Goal: Navigation & Orientation: Find specific page/section

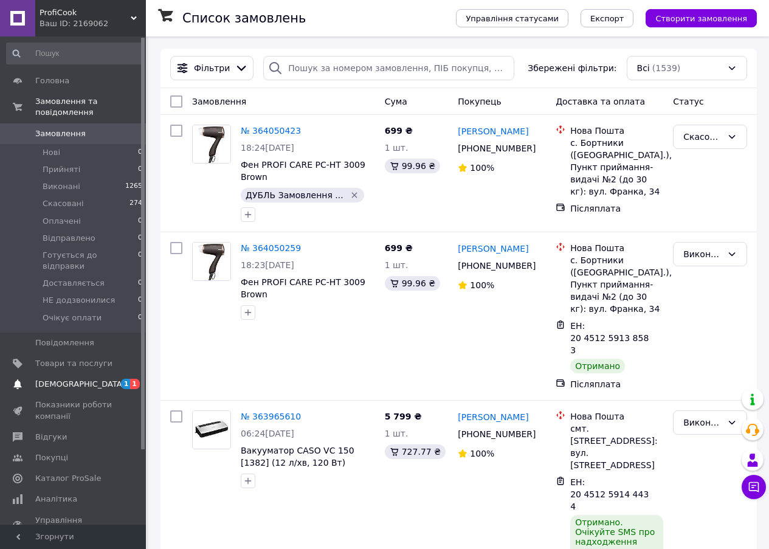
click at [65, 379] on span "[DEMOGRAPHIC_DATA]" at bounding box center [80, 384] width 90 height 11
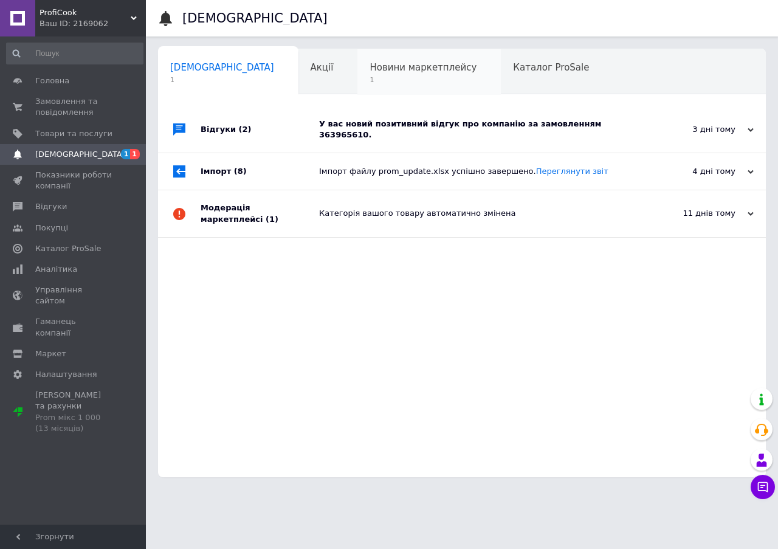
click at [369, 68] on span "Новини маркетплейсу" at bounding box center [422, 67] width 107 height 11
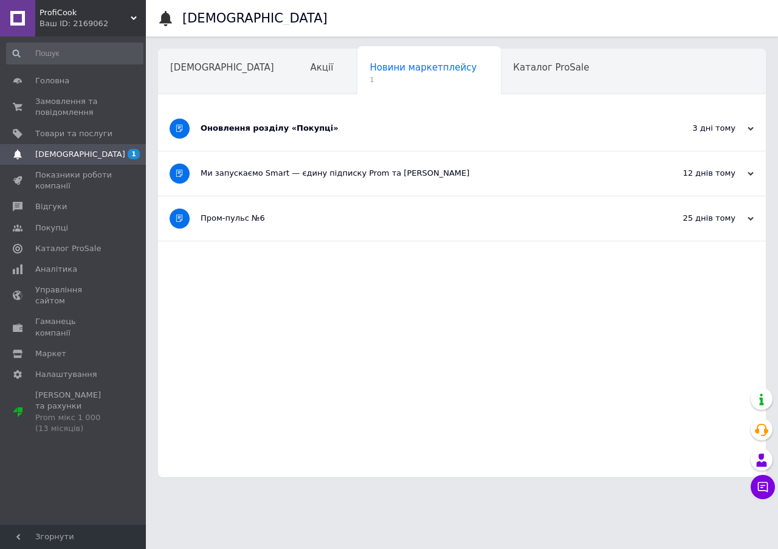
click at [733, 131] on div "3 дні тому" at bounding box center [693, 128] width 122 height 11
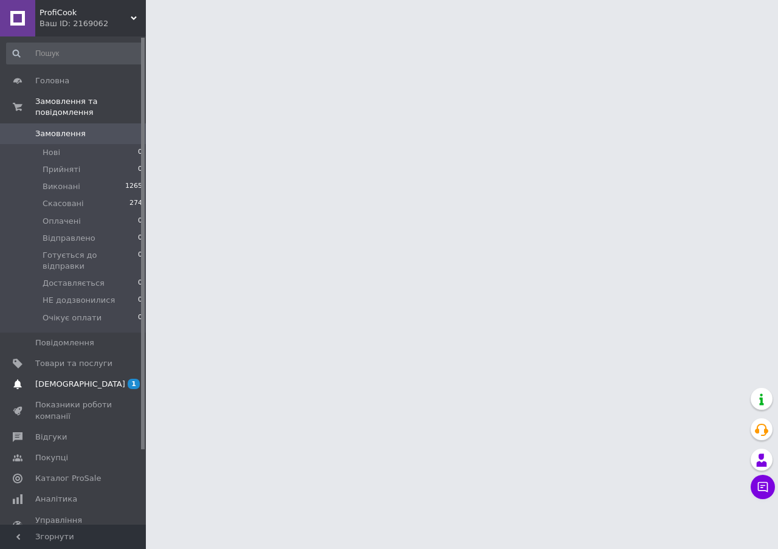
click at [69, 379] on span "[DEMOGRAPHIC_DATA]" at bounding box center [80, 384] width 90 height 11
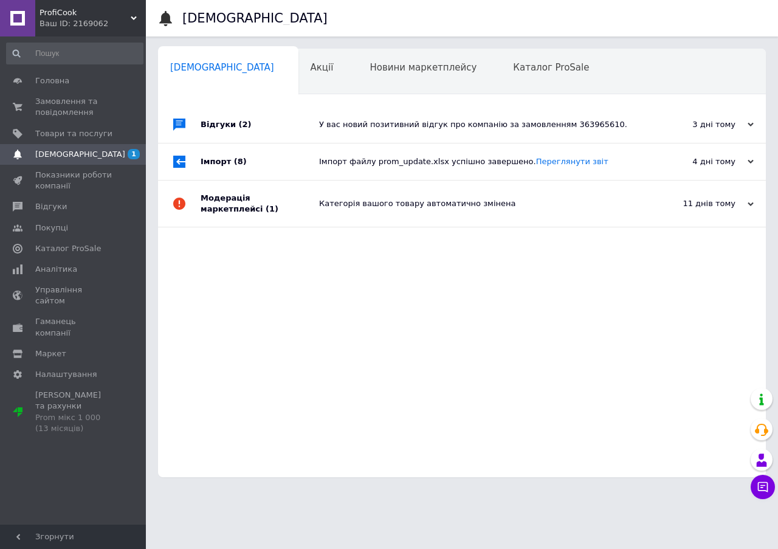
click at [67, 156] on span "[DEMOGRAPHIC_DATA]" at bounding box center [80, 154] width 90 height 11
click at [724, 124] on div "3 дні тому" at bounding box center [693, 124] width 122 height 11
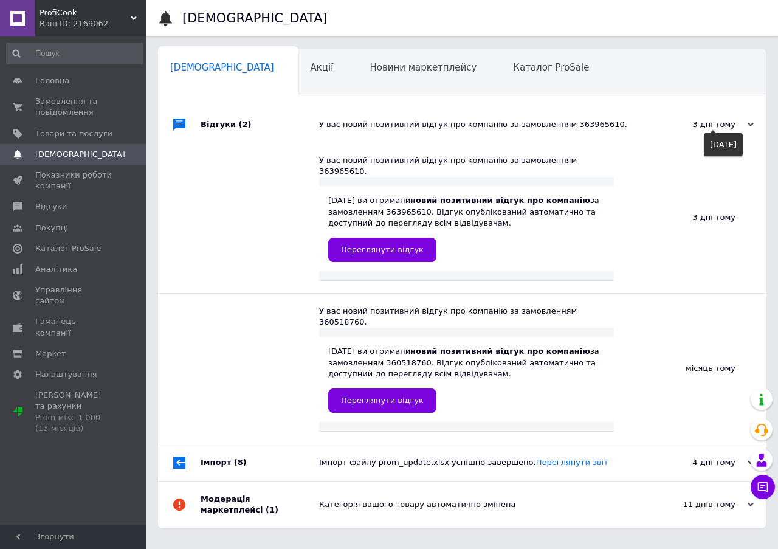
click at [750, 126] on use at bounding box center [750, 125] width 6 height 4
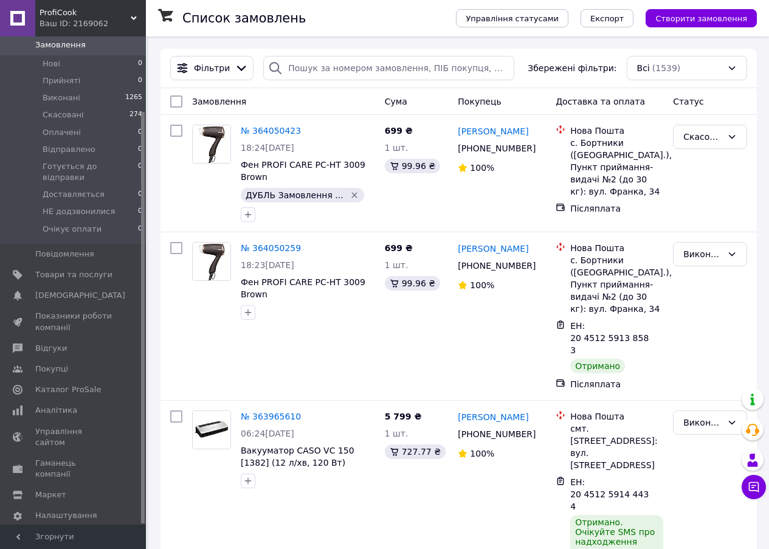
click at [55, 531] on span "[PERSON_NAME] та рахунки Prom мікс 1 000 (13 місяців)" at bounding box center [73, 553] width 77 height 44
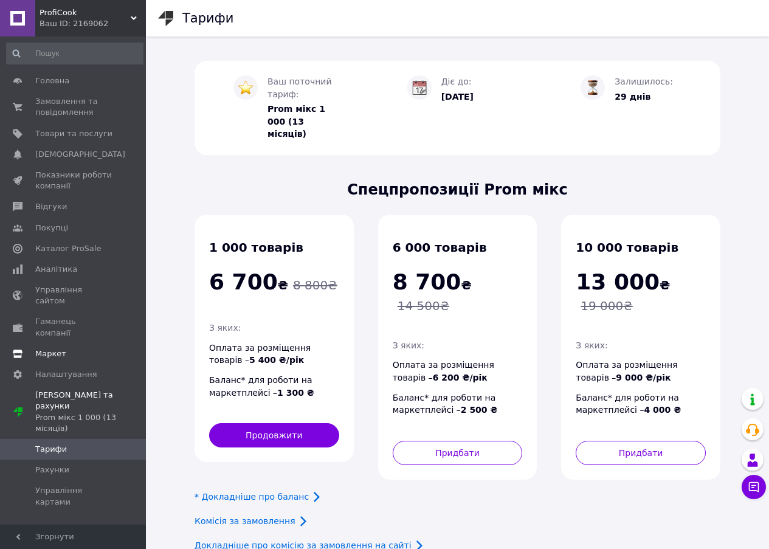
click at [55, 348] on span "Маркет" at bounding box center [50, 353] width 31 height 11
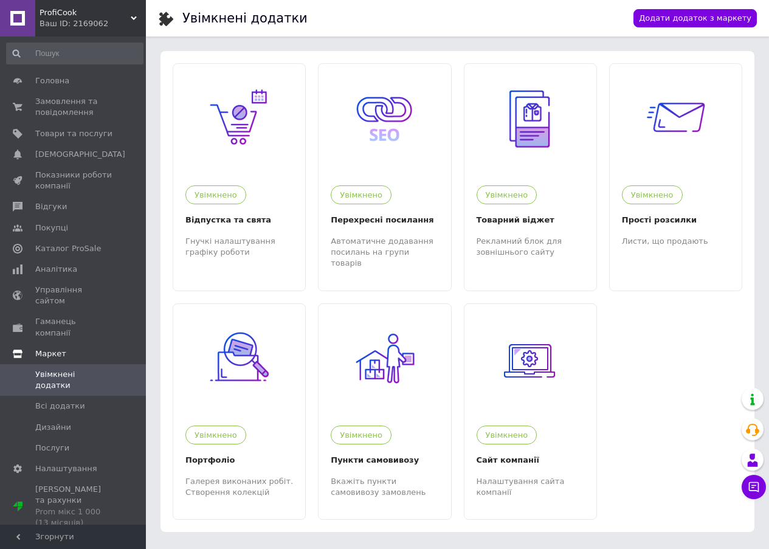
click at [49, 348] on span "Маркет" at bounding box center [50, 353] width 31 height 11
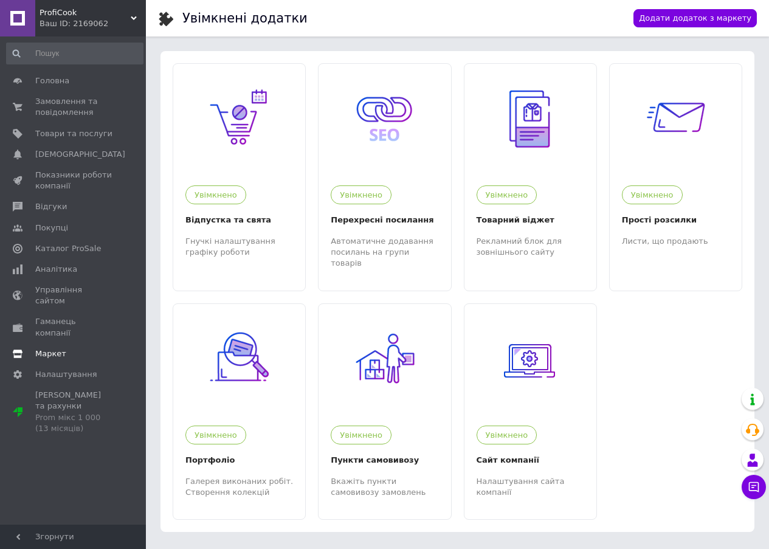
click at [49, 348] on span "Маркет" at bounding box center [50, 353] width 31 height 11
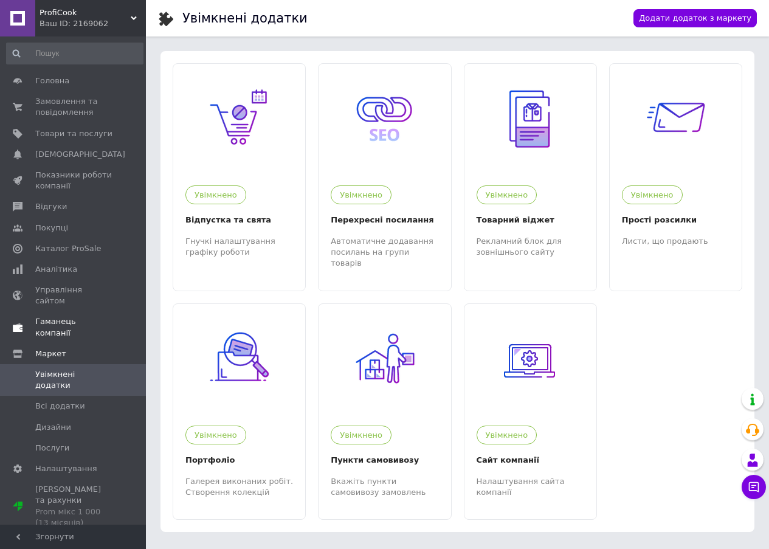
click at [60, 317] on link "Гаманець компанії" at bounding box center [74, 327] width 149 height 32
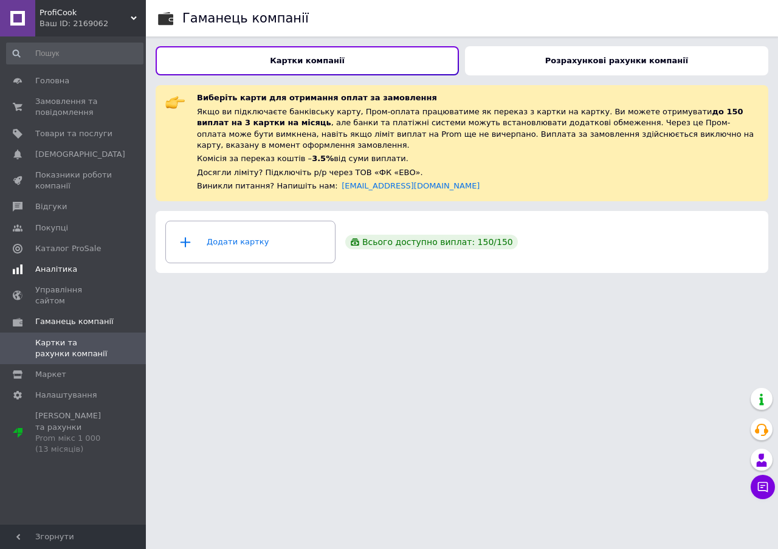
click at [62, 270] on span "Аналітика" at bounding box center [56, 269] width 42 height 11
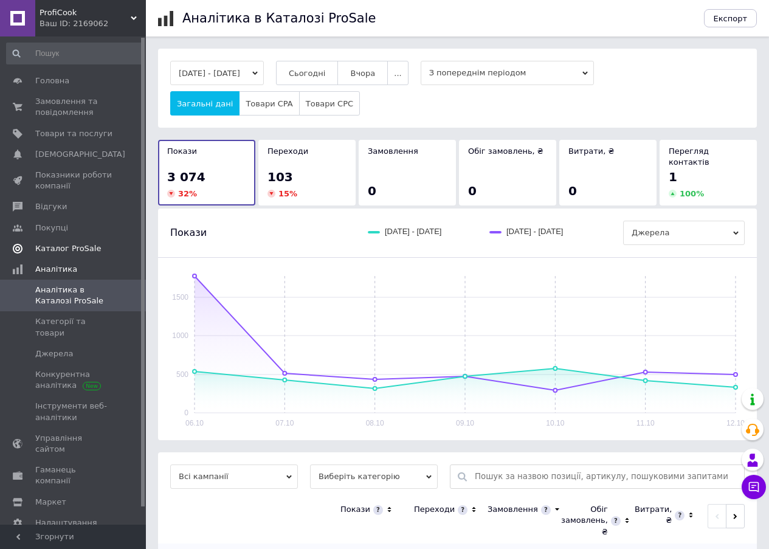
click at [63, 245] on span "Каталог ProSale" at bounding box center [68, 248] width 66 height 11
